Goal: Transaction & Acquisition: Purchase product/service

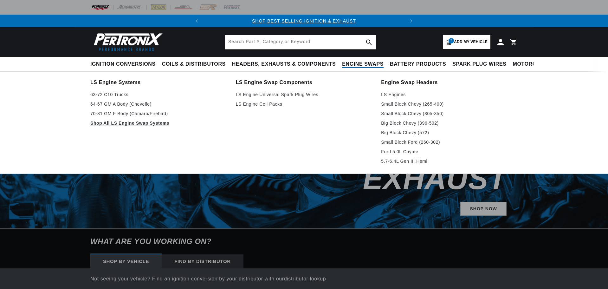
select select "2019"
select select "Chevrolet"
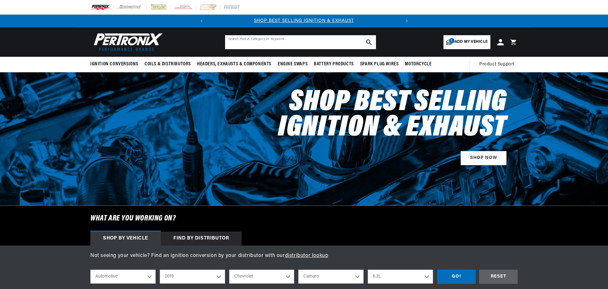
click at [297, 43] on input "text" at bounding box center [300, 42] width 151 height 14
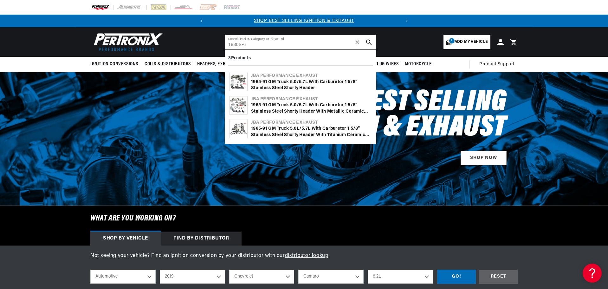
type input "1830S-6"
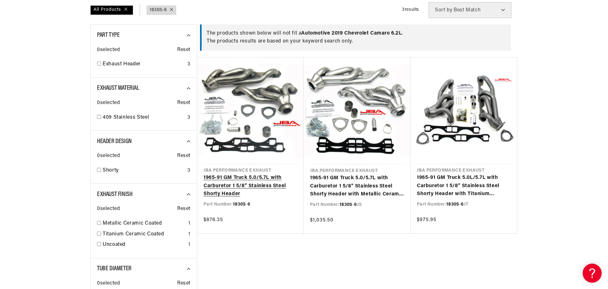
scroll to position [0, 192]
click at [264, 181] on link "19 6 5-91 GM Truck 5.0/5.7L with Carburetor 1 5/8" Stainless Steel Shorty Header" at bounding box center [251, 186] width 94 height 24
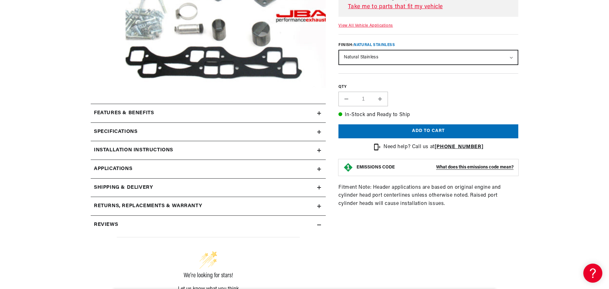
scroll to position [222, 0]
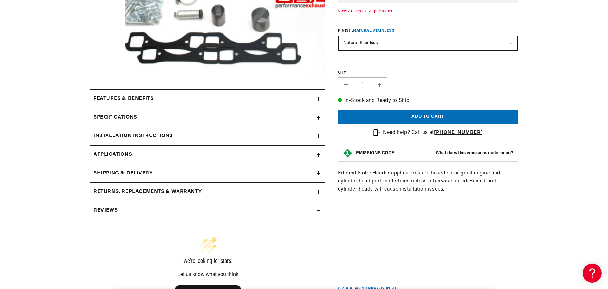
click at [473, 153] on strong "What does this emissions code mean?" at bounding box center [474, 153] width 77 height 5
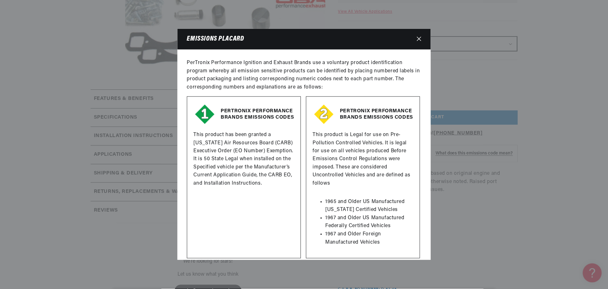
scroll to position [0, 192]
click at [421, 39] on icon "Close" at bounding box center [420, 38] width 4 height 5
